Goal: Task Accomplishment & Management: Use online tool/utility

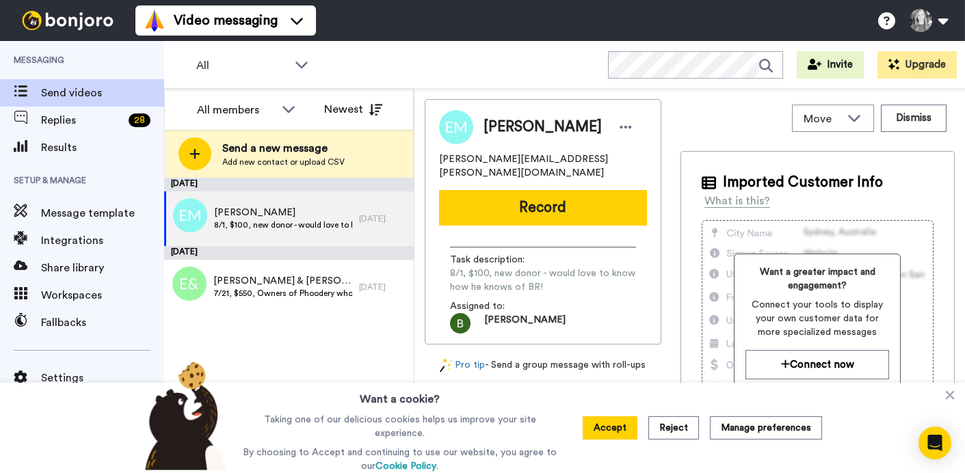
click at [55, 148] on span "Results" at bounding box center [102, 147] width 123 height 16
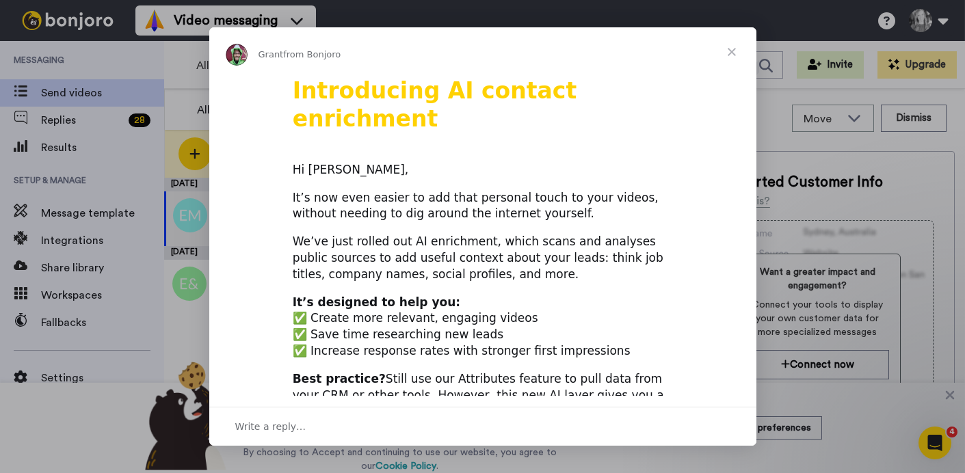
click at [733, 51] on span "Close" at bounding box center [731, 51] width 49 height 49
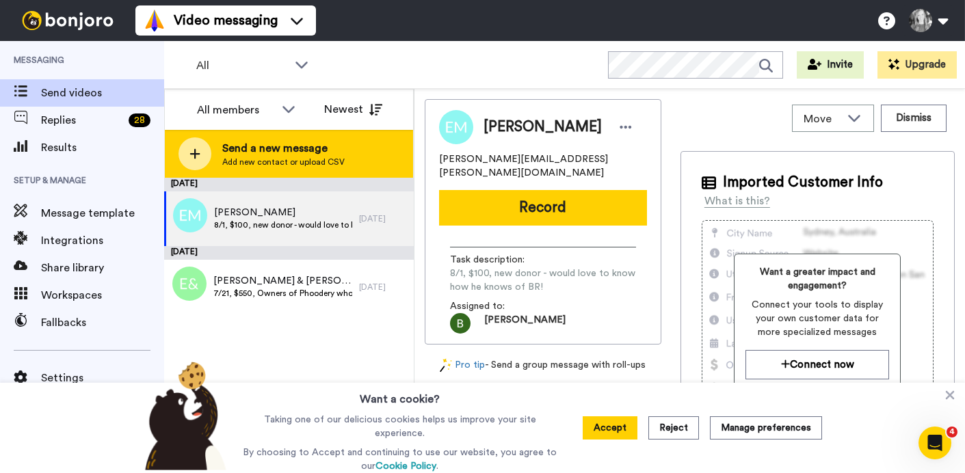
click at [195, 155] on icon at bounding box center [195, 154] width 10 height 10
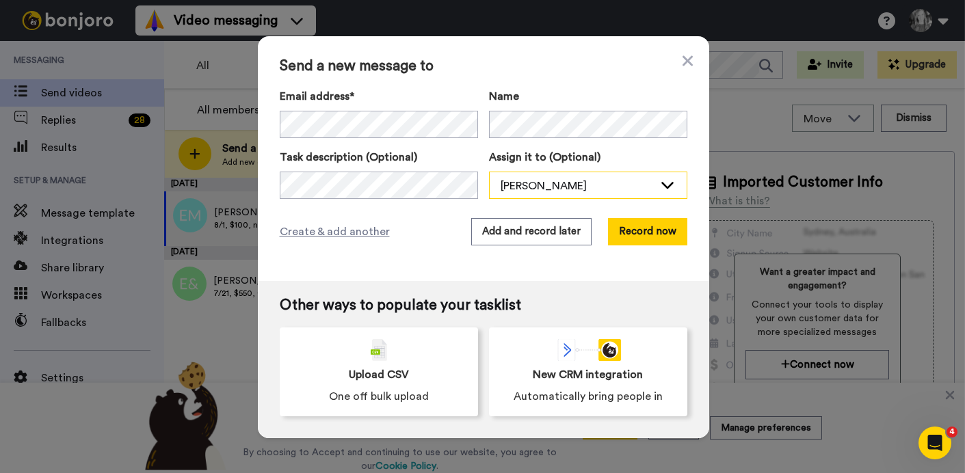
click at [541, 185] on div "[PERSON_NAME]" at bounding box center [576, 186] width 153 height 16
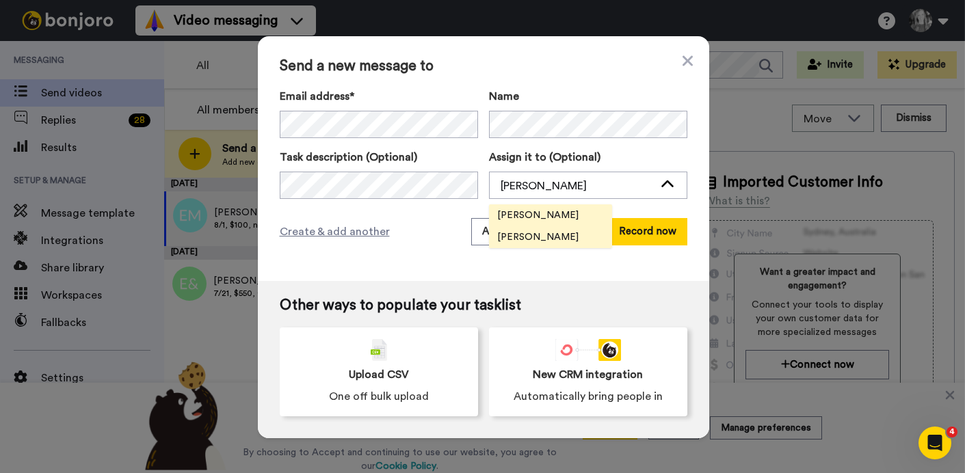
click at [518, 215] on span "[PERSON_NAME]" at bounding box center [538, 215] width 98 height 14
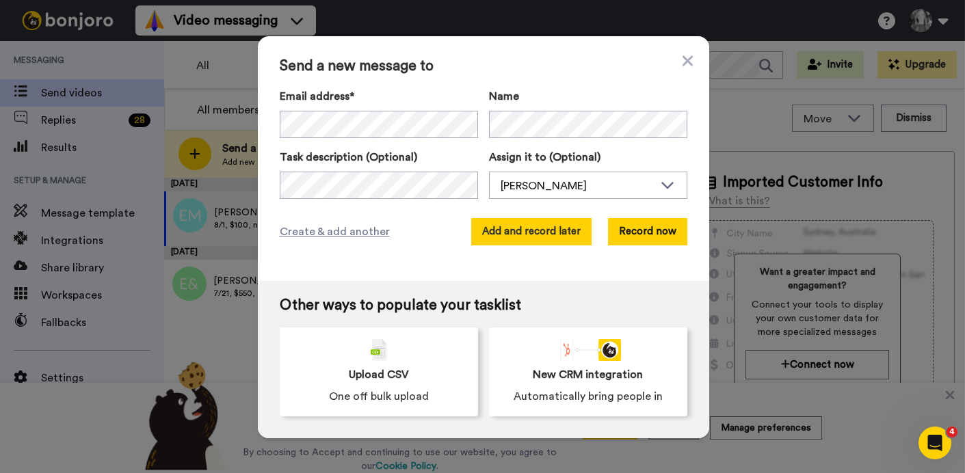
click at [480, 231] on button "Add and record later" at bounding box center [531, 231] width 120 height 27
